Goal: Transaction & Acquisition: Purchase product/service

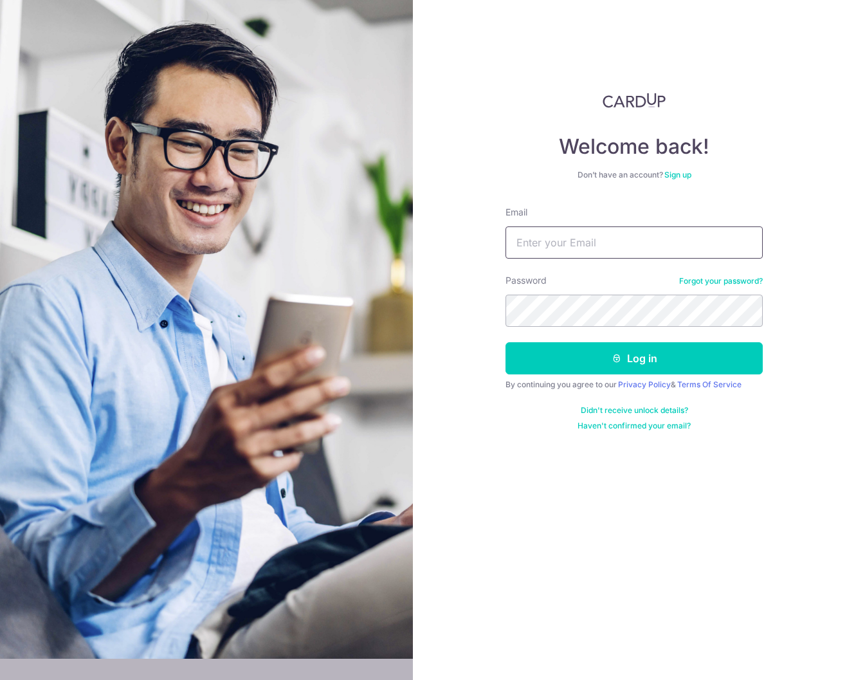
click at [589, 243] on input "Email" at bounding box center [633, 242] width 257 height 32
type input "[PERSON_NAME][EMAIL_ADDRESS][DOMAIN_NAME]"
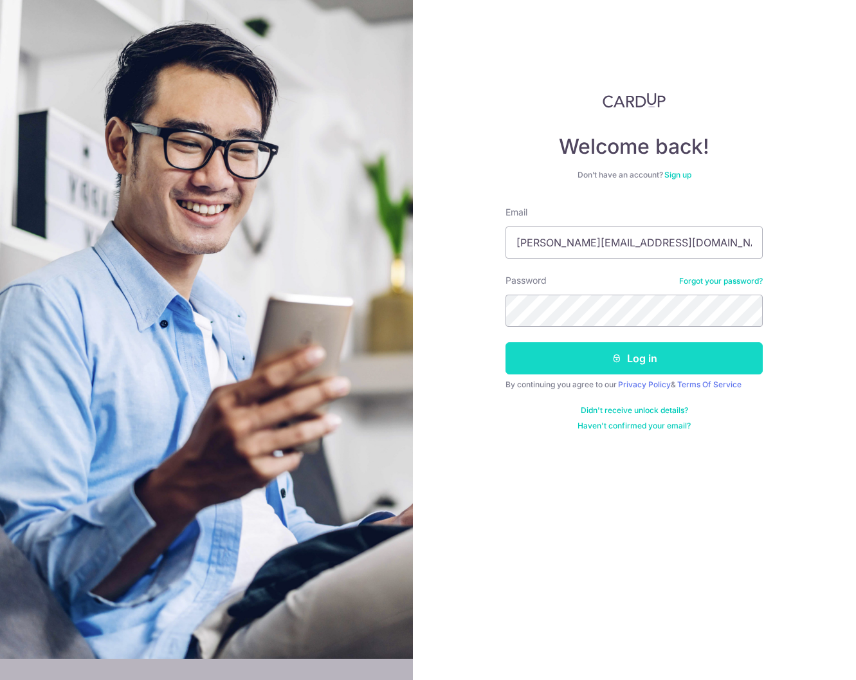
click at [670, 356] on button "Log in" at bounding box center [633, 358] width 257 height 32
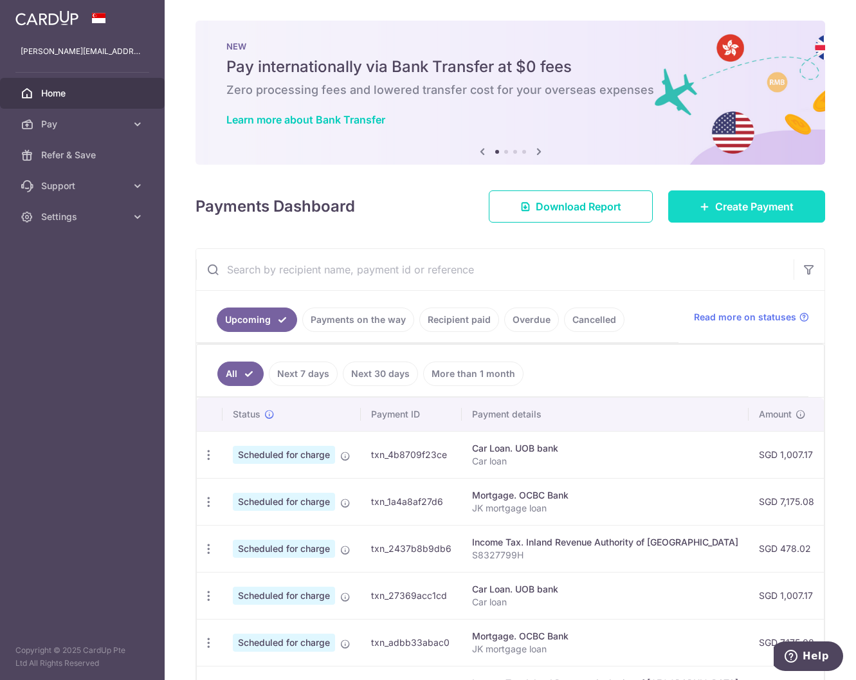
click at [725, 215] on link "Create Payment" at bounding box center [746, 206] width 157 height 32
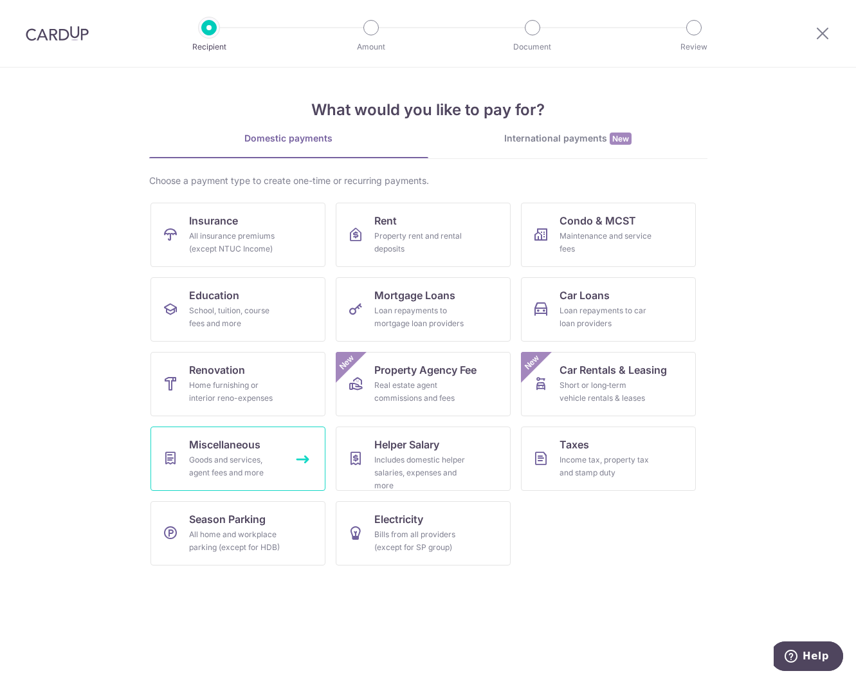
click at [266, 461] on div "Goods and services, agent fees and more" at bounding box center [235, 466] width 93 height 26
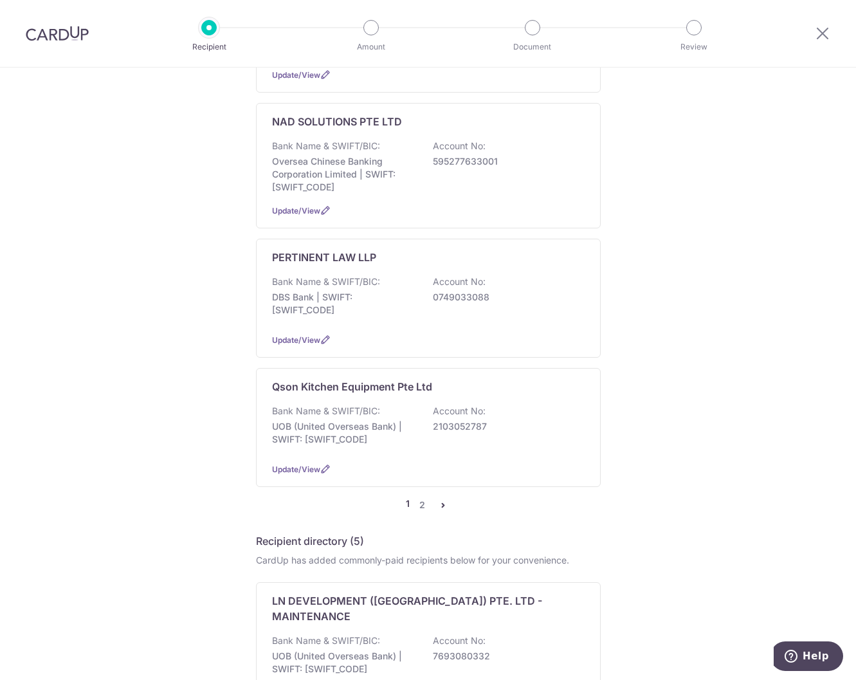
scroll to position [1092, 0]
click at [420, 496] on link "2" at bounding box center [422, 503] width 15 height 15
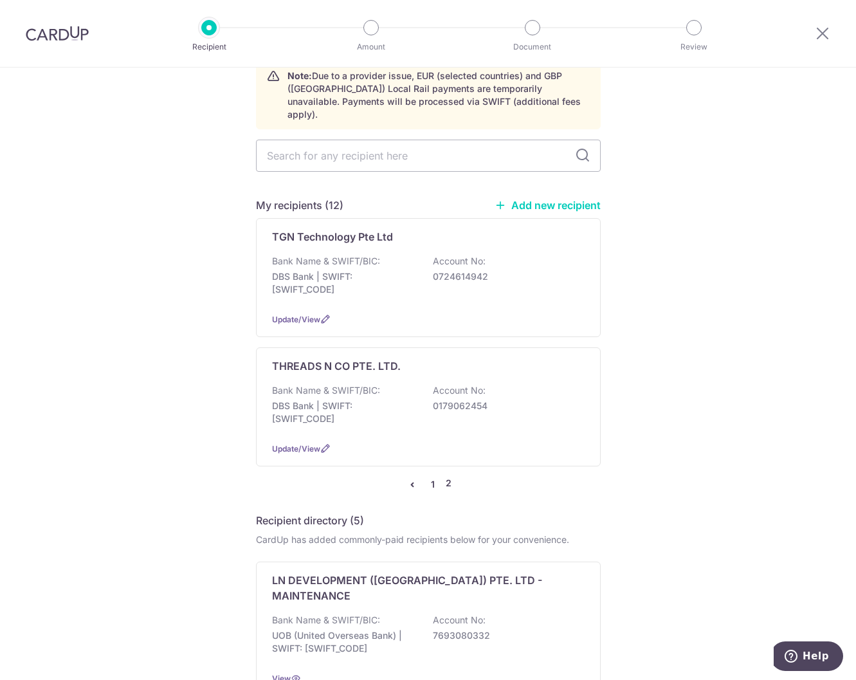
scroll to position [65, 0]
click at [410, 480] on icon "pager" at bounding box center [412, 485] width 10 height 10
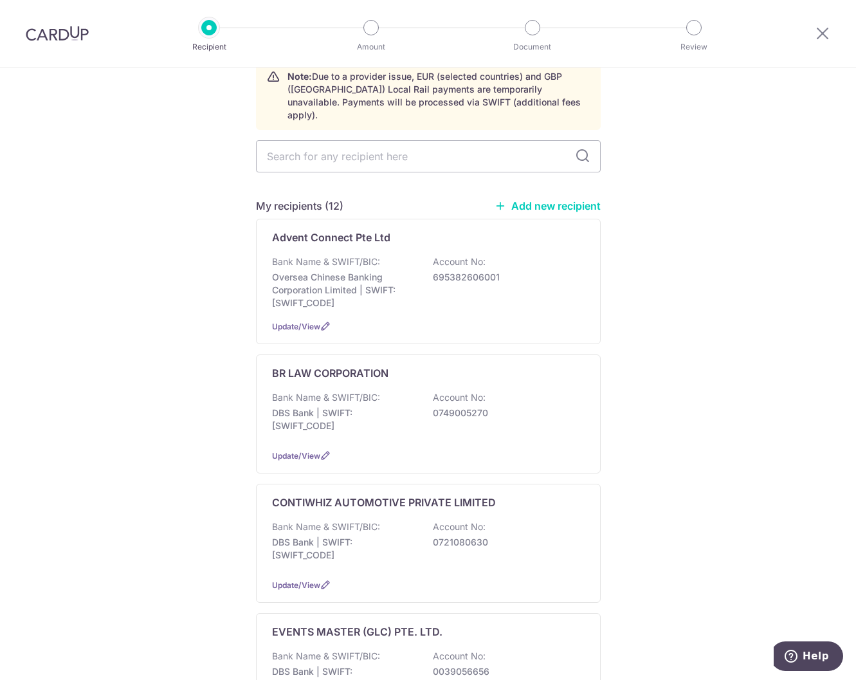
click at [210, 35] on div "Recipient" at bounding box center [208, 27] width 15 height 15
click at [810, 30] on div at bounding box center [822, 33] width 67 height 67
click at [820, 35] on icon at bounding box center [822, 33] width 15 height 16
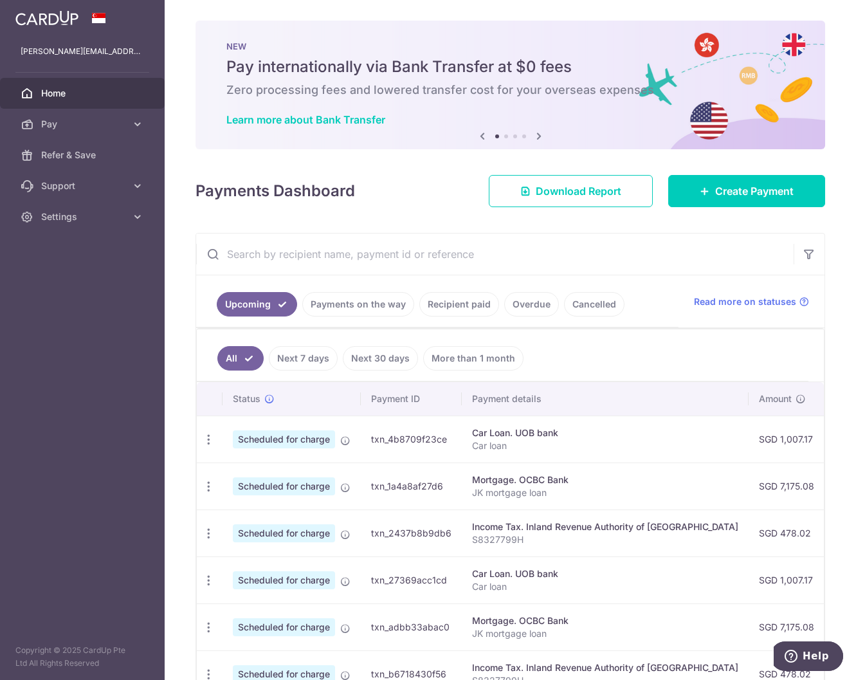
click at [71, 88] on span "Home" at bounding box center [83, 93] width 85 height 13
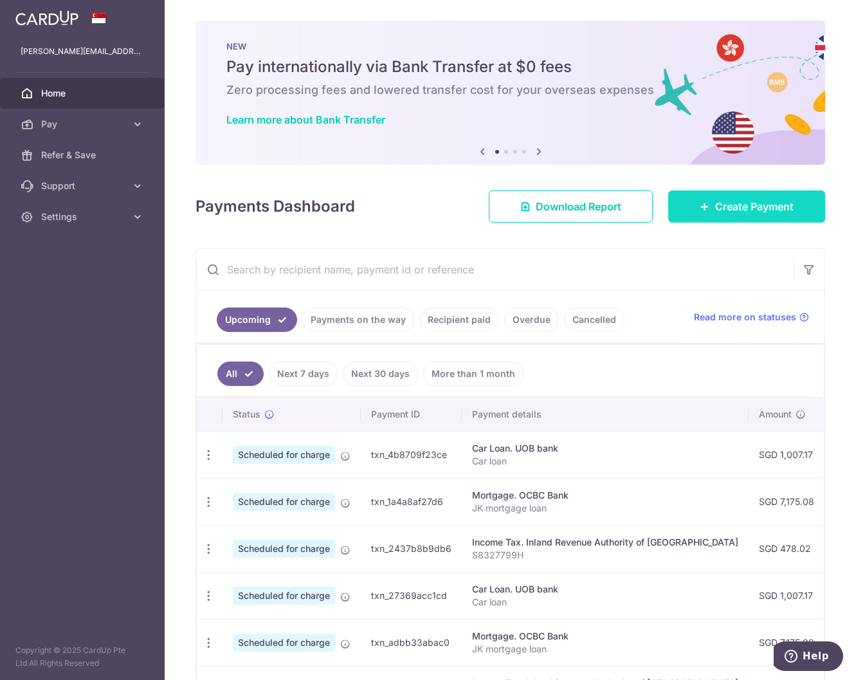
click at [700, 203] on icon at bounding box center [705, 206] width 10 height 10
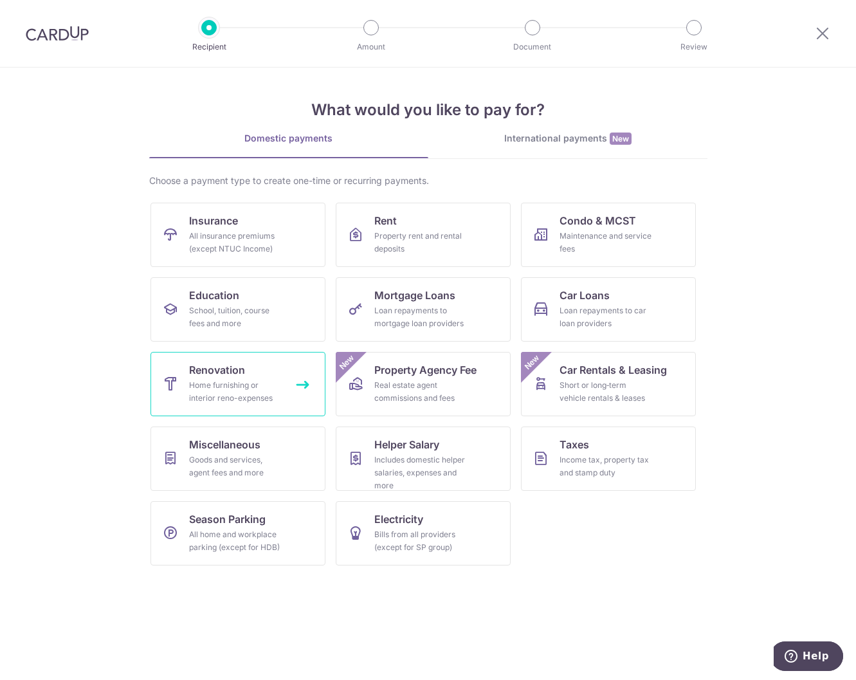
click at [258, 388] on div "Home furnishing or interior reno-expenses" at bounding box center [235, 392] width 93 height 26
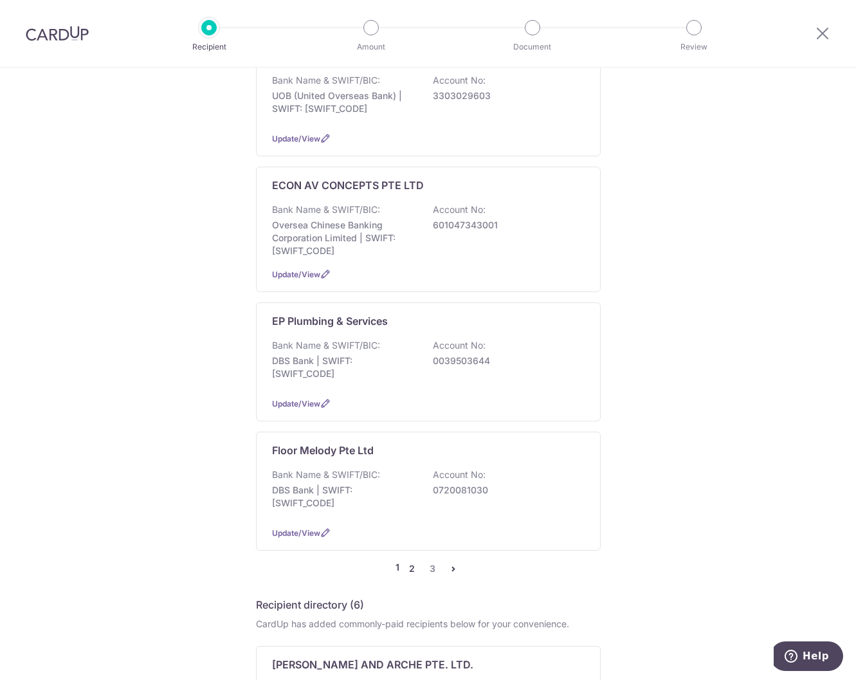
scroll to position [963, 0]
click at [410, 568] on link "2" at bounding box center [411, 567] width 15 height 15
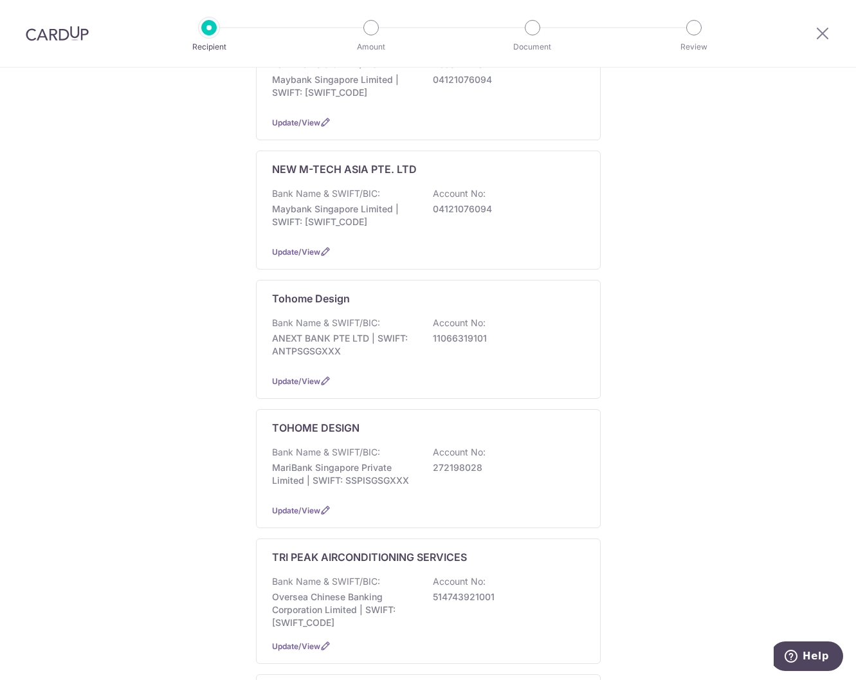
scroll to position [579, 0]
click at [543, 461] on p "272198028" at bounding box center [505, 466] width 144 height 13
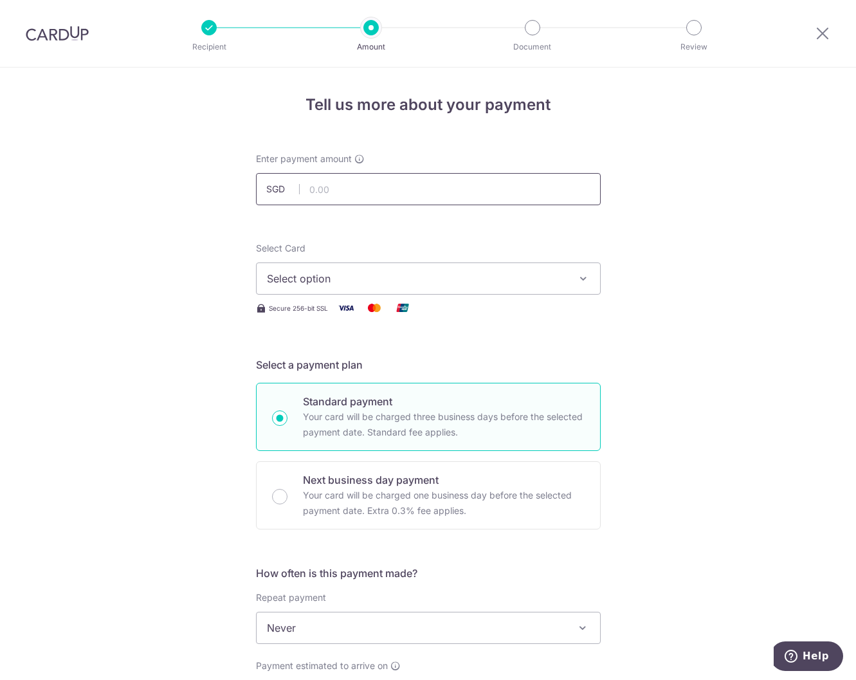
click at [380, 194] on input "text" at bounding box center [428, 189] width 345 height 32
type input "1,900.00"
click at [592, 257] on div "Select Card Select option Add credit card Your Cards **** 4120 **** 7745 **** 6…" at bounding box center [428, 268] width 345 height 53
click at [440, 278] on span "Select option" at bounding box center [417, 278] width 300 height 15
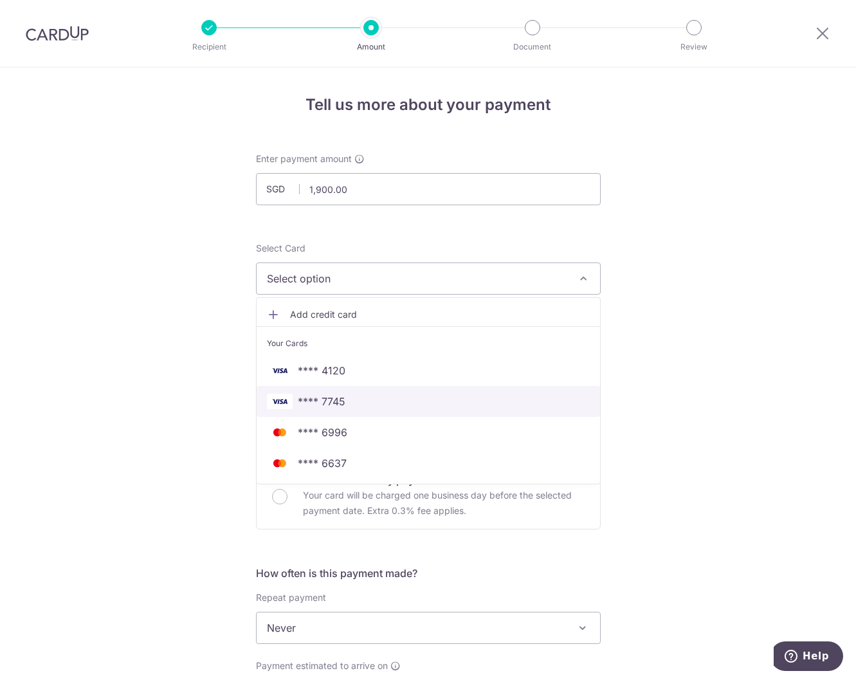
click at [361, 397] on span "**** 7745" at bounding box center [428, 401] width 323 height 15
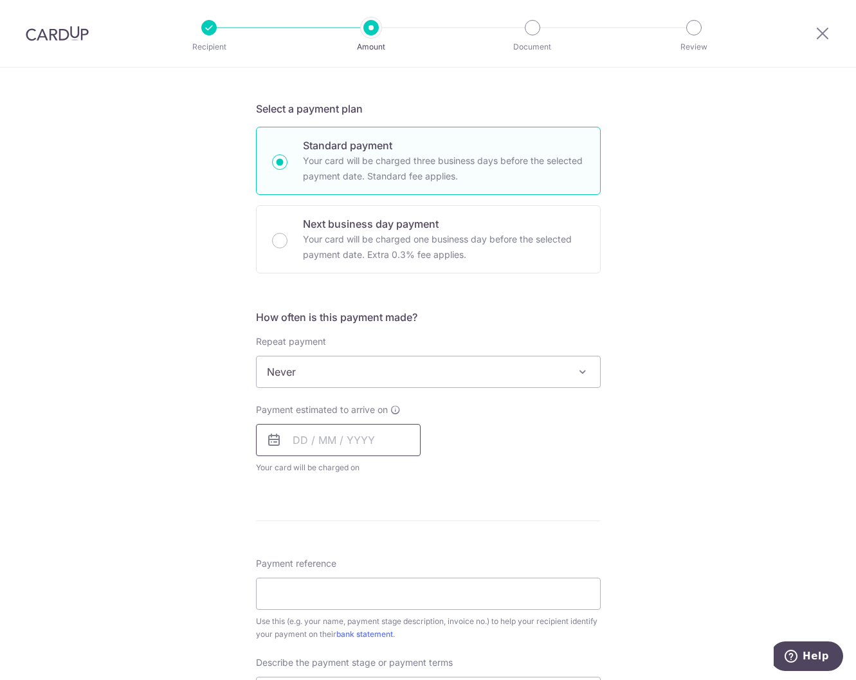
click at [305, 442] on input "text" at bounding box center [338, 440] width 165 height 32
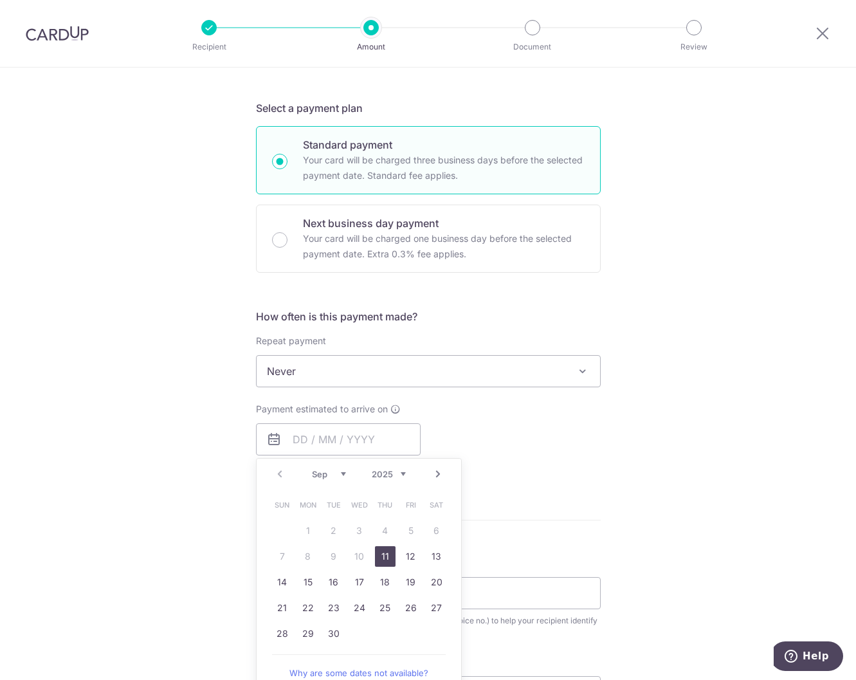
click at [386, 555] on link "11" at bounding box center [385, 556] width 21 height 21
type input "[DATE]"
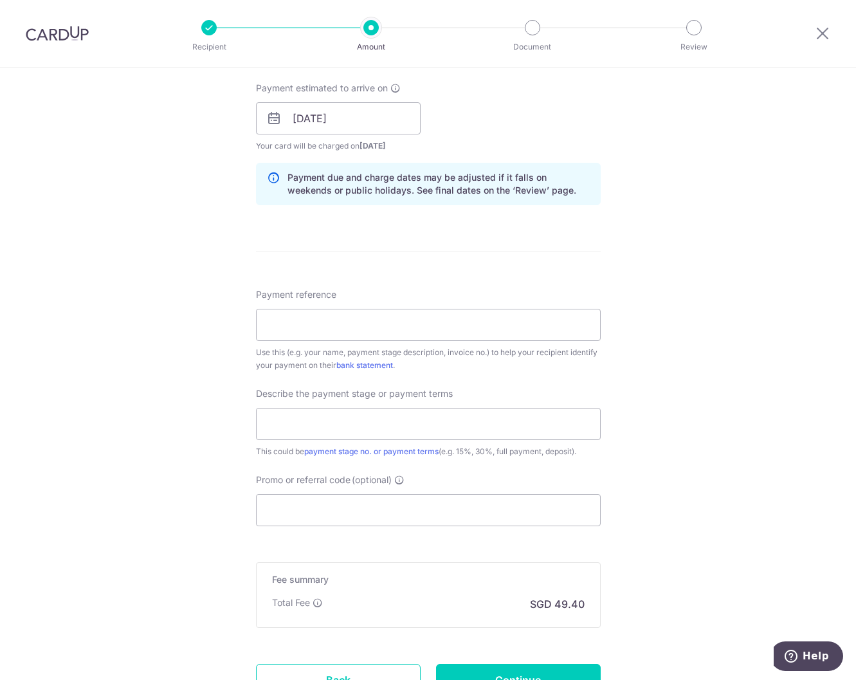
scroll to position [578, 0]
click at [451, 321] on input "Payment reference" at bounding box center [428, 324] width 345 height 32
paste input "205015843"
type input "205015843"
click at [353, 428] on input "text" at bounding box center [428, 423] width 345 height 32
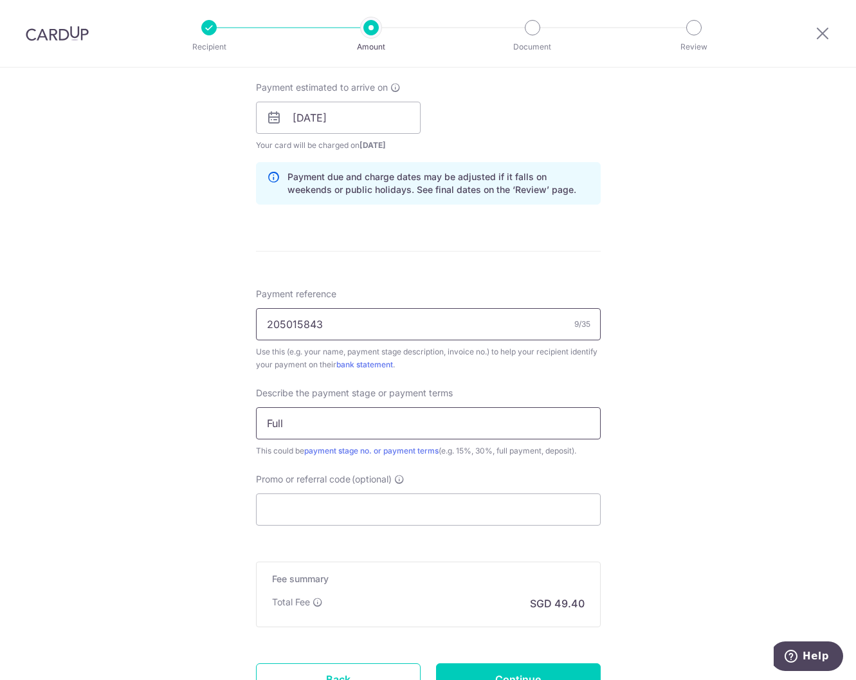
type input "Full"
click at [344, 324] on input "205015843" at bounding box center [428, 324] width 345 height 32
type input "205015843JK Building"
click at [376, 508] on input "Promo or referral code (optional)" at bounding box center [428, 509] width 345 height 32
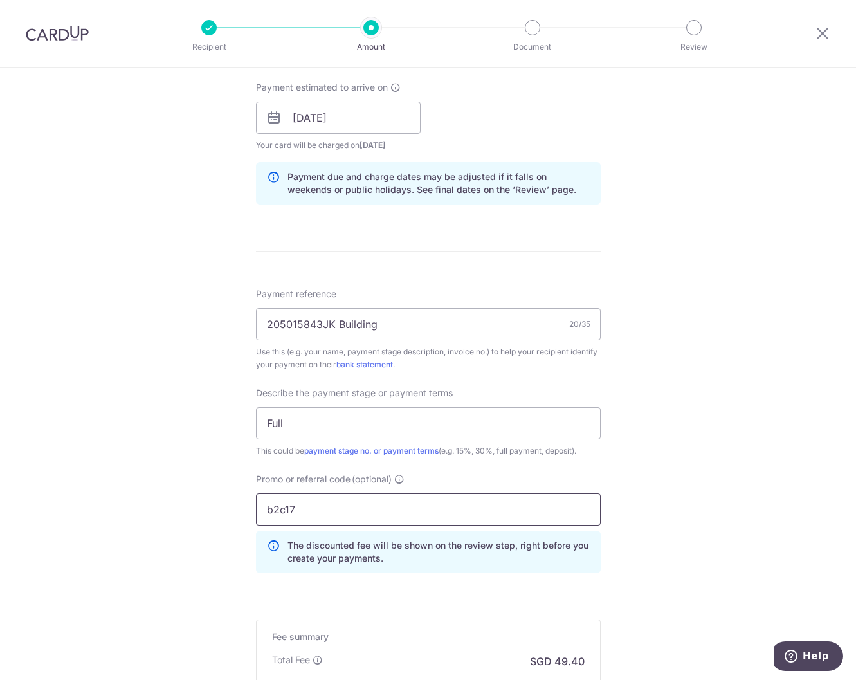
type input "b2c17"
click at [662, 557] on div "Tell us more about your payment Enter payment amount SGD 1,900.00 1900.00 Selec…" at bounding box center [428, 169] width 856 height 1360
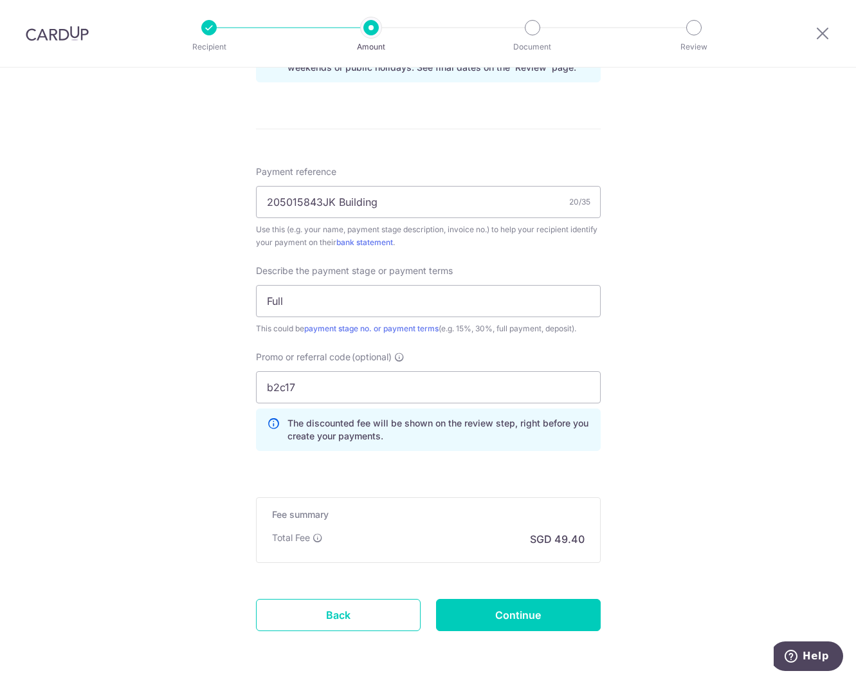
scroll to position [748, 0]
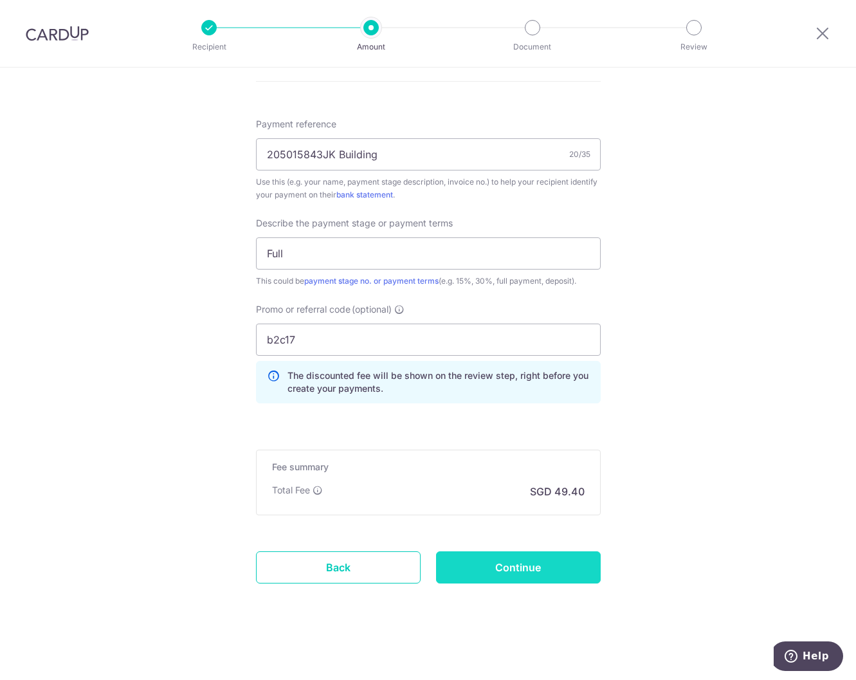
click at [536, 566] on input "Continue" at bounding box center [518, 567] width 165 height 32
type input "Create Schedule"
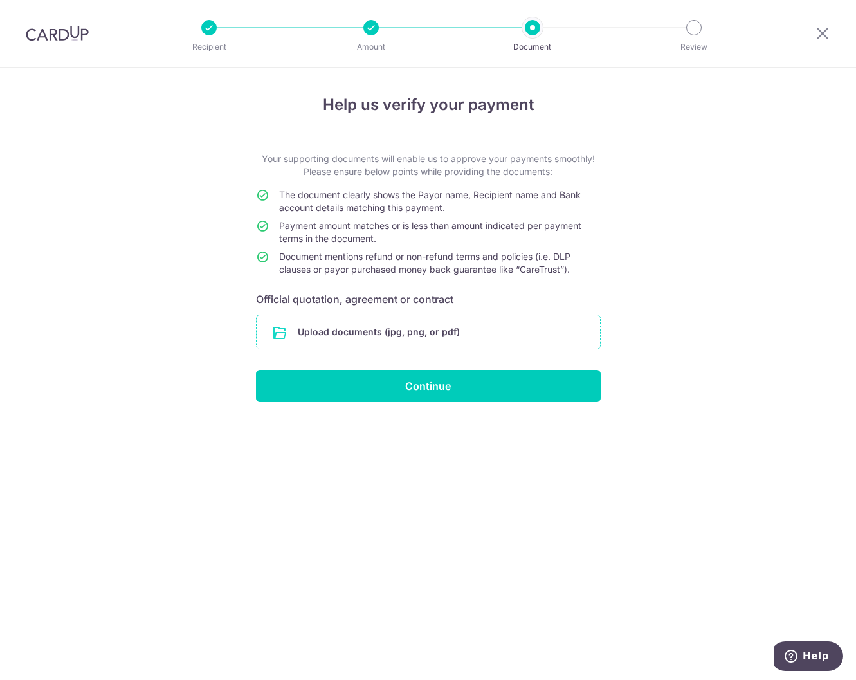
click at [514, 332] on input "file" at bounding box center [428, 331] width 343 height 33
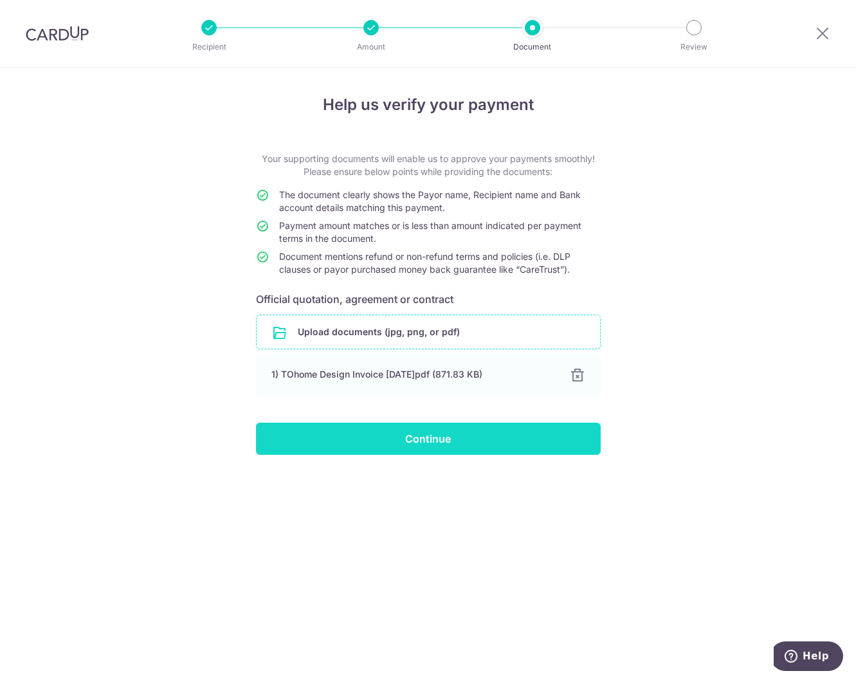
click at [435, 431] on input "Continue" at bounding box center [428, 438] width 345 height 32
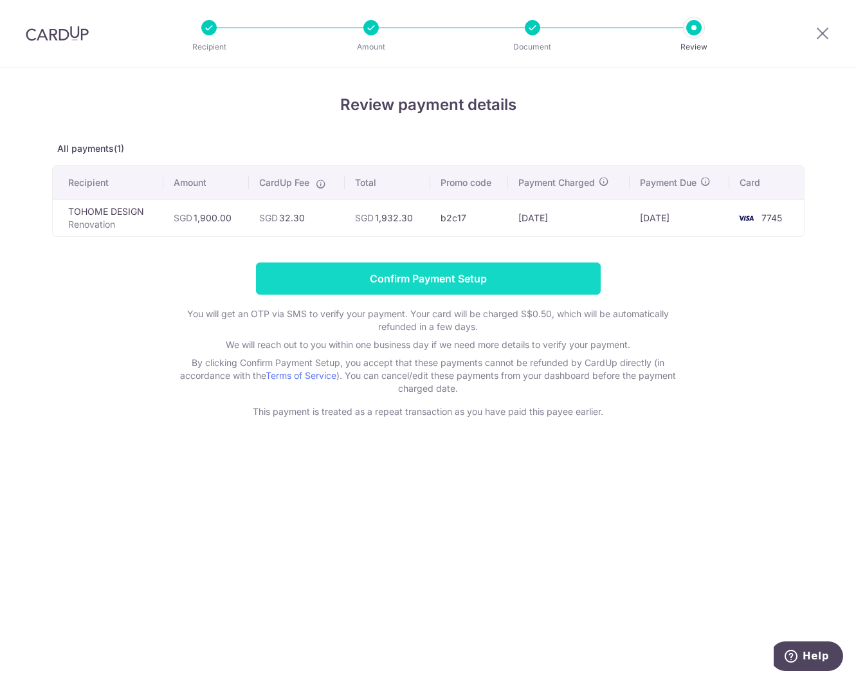
click at [526, 281] on input "Confirm Payment Setup" at bounding box center [428, 278] width 345 height 32
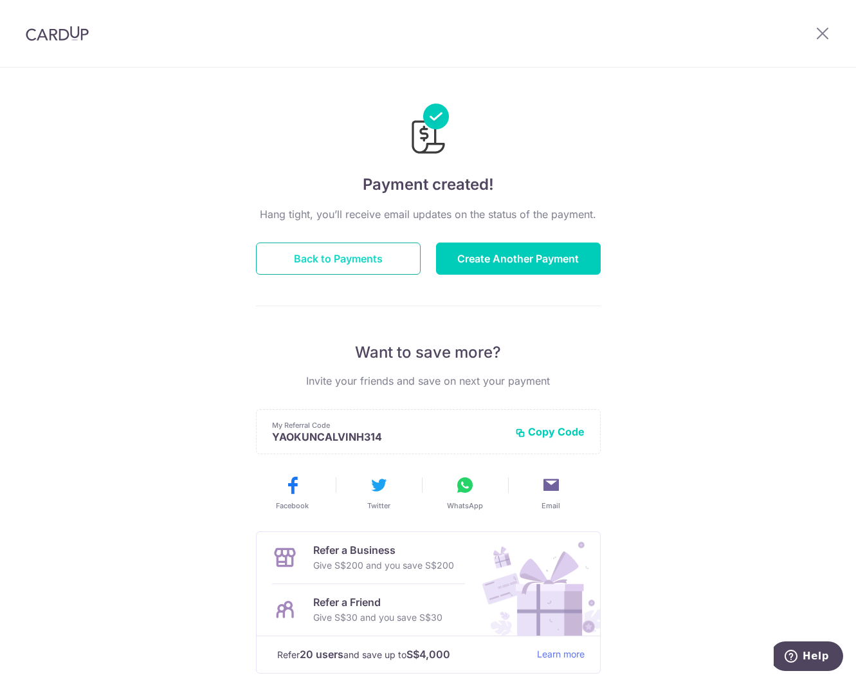
click at [379, 258] on button "Back to Payments" at bounding box center [338, 258] width 165 height 32
